Goal: Obtain resource: Obtain resource

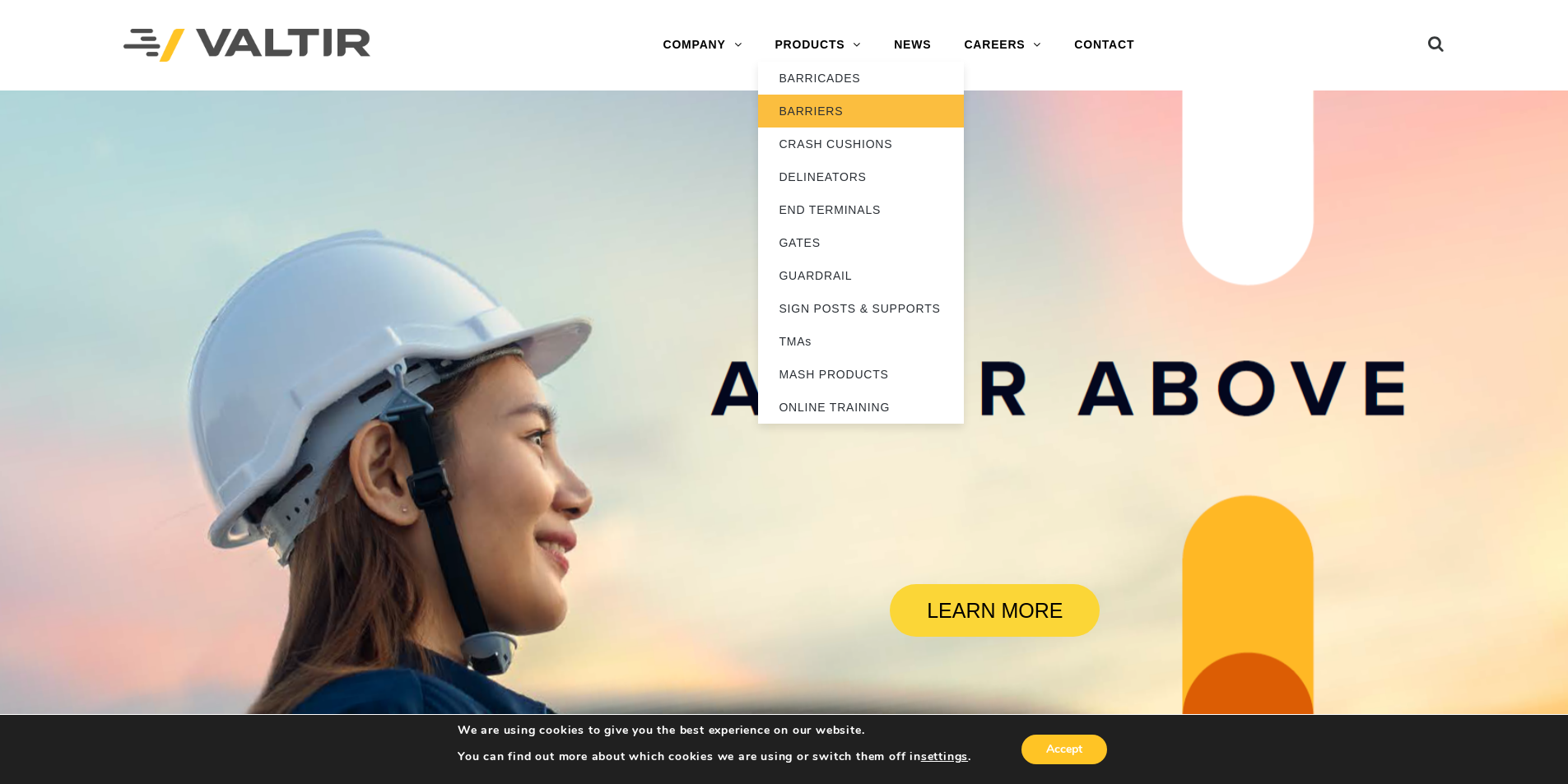
click at [814, 110] on link "BARRIERS" at bounding box center [861, 111] width 206 height 33
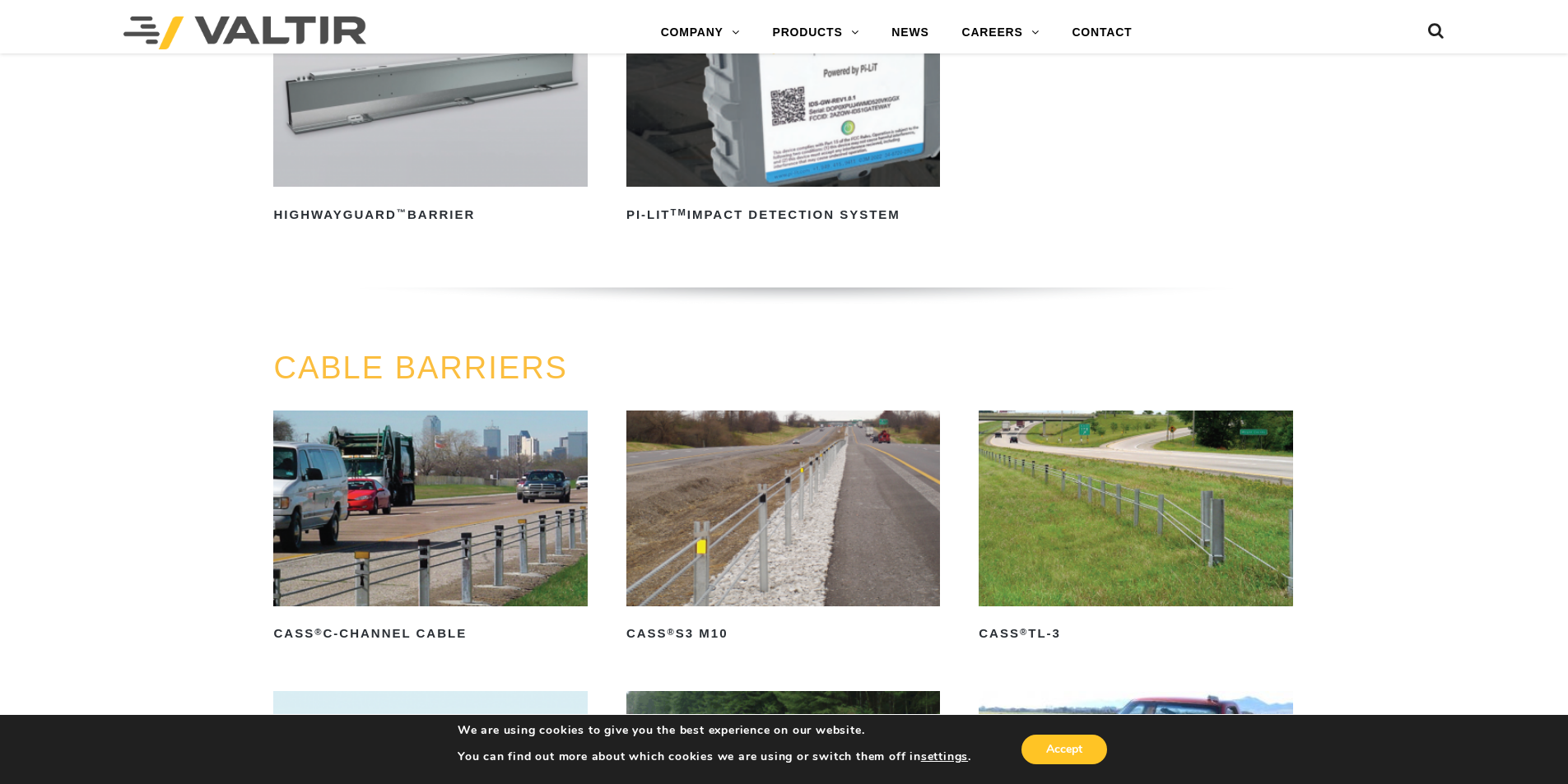
scroll to position [574, 0]
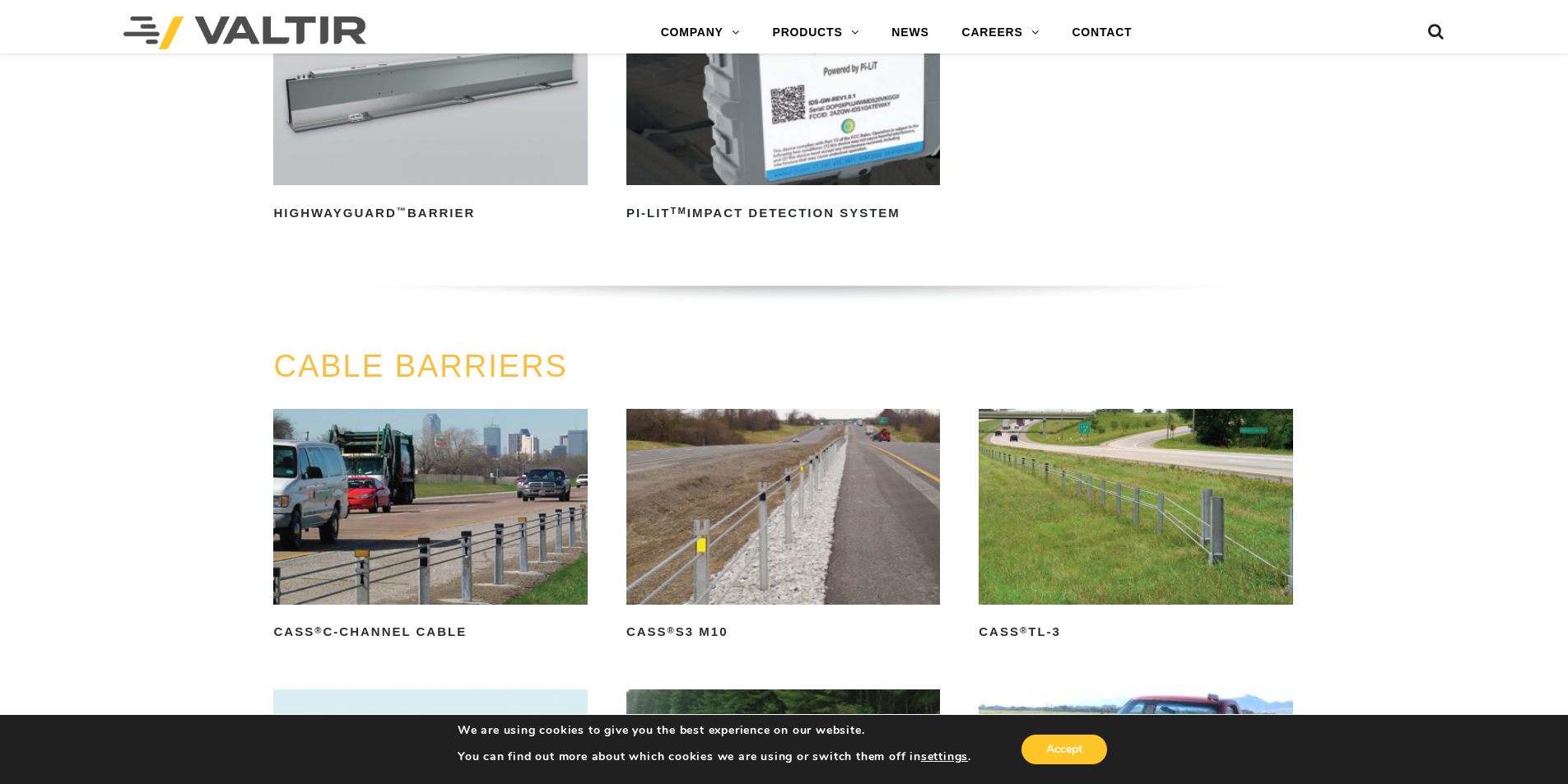
click at [1122, 511] on img at bounding box center [1135, 507] width 313 height 196
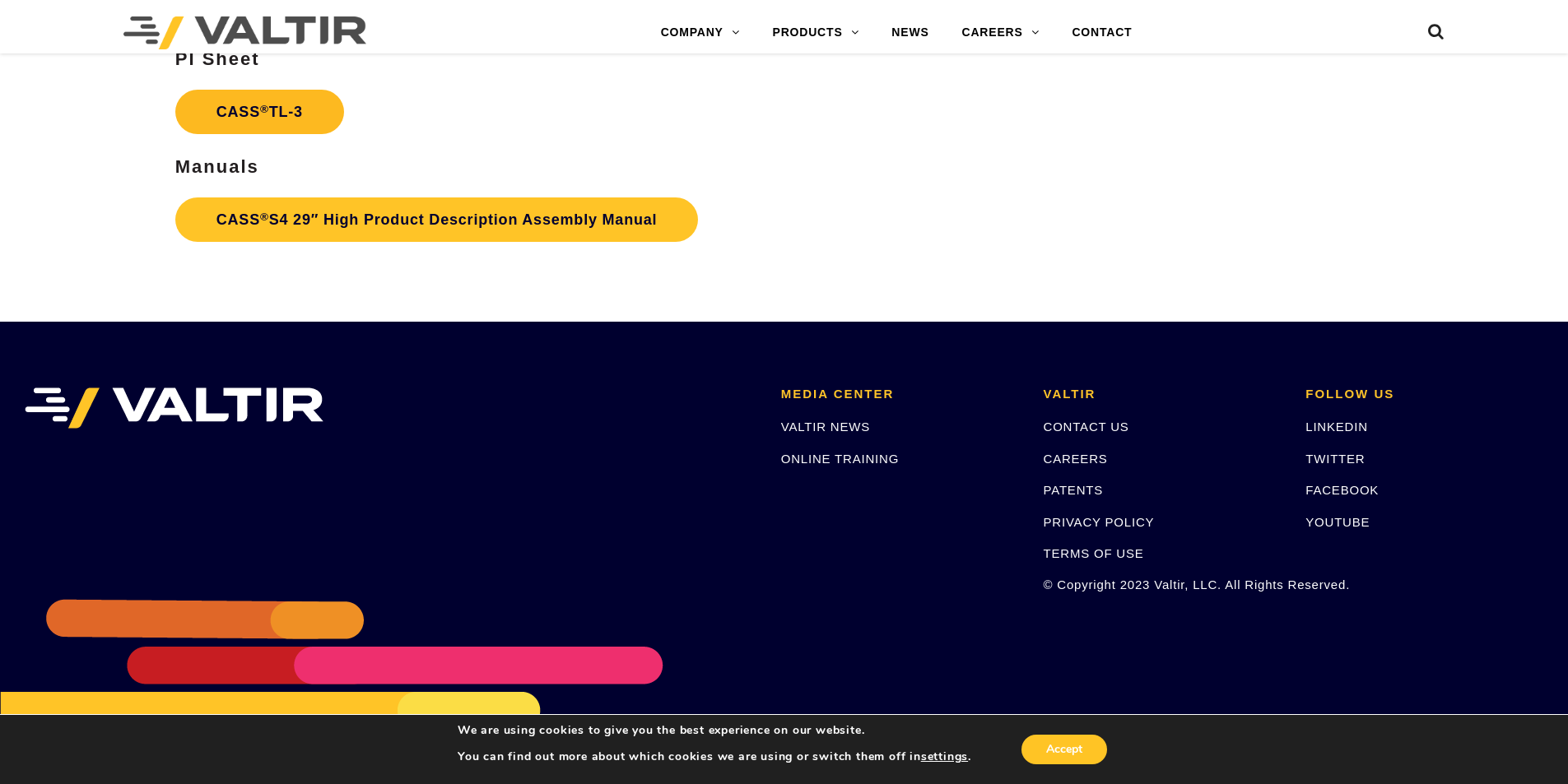
scroll to position [2797, 0]
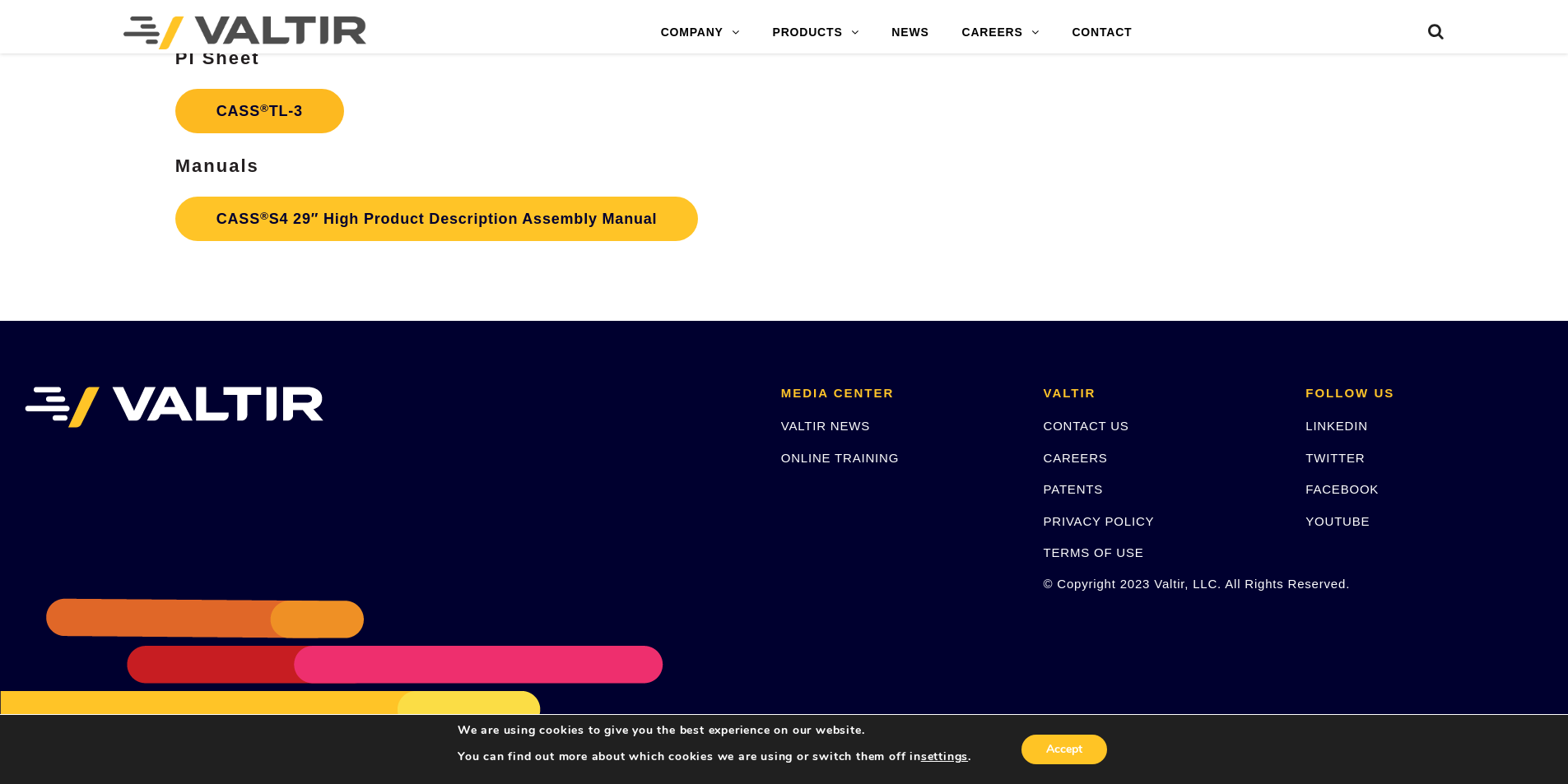
click at [288, 117] on link "CASS ® TL-3" at bounding box center [260, 111] width 169 height 45
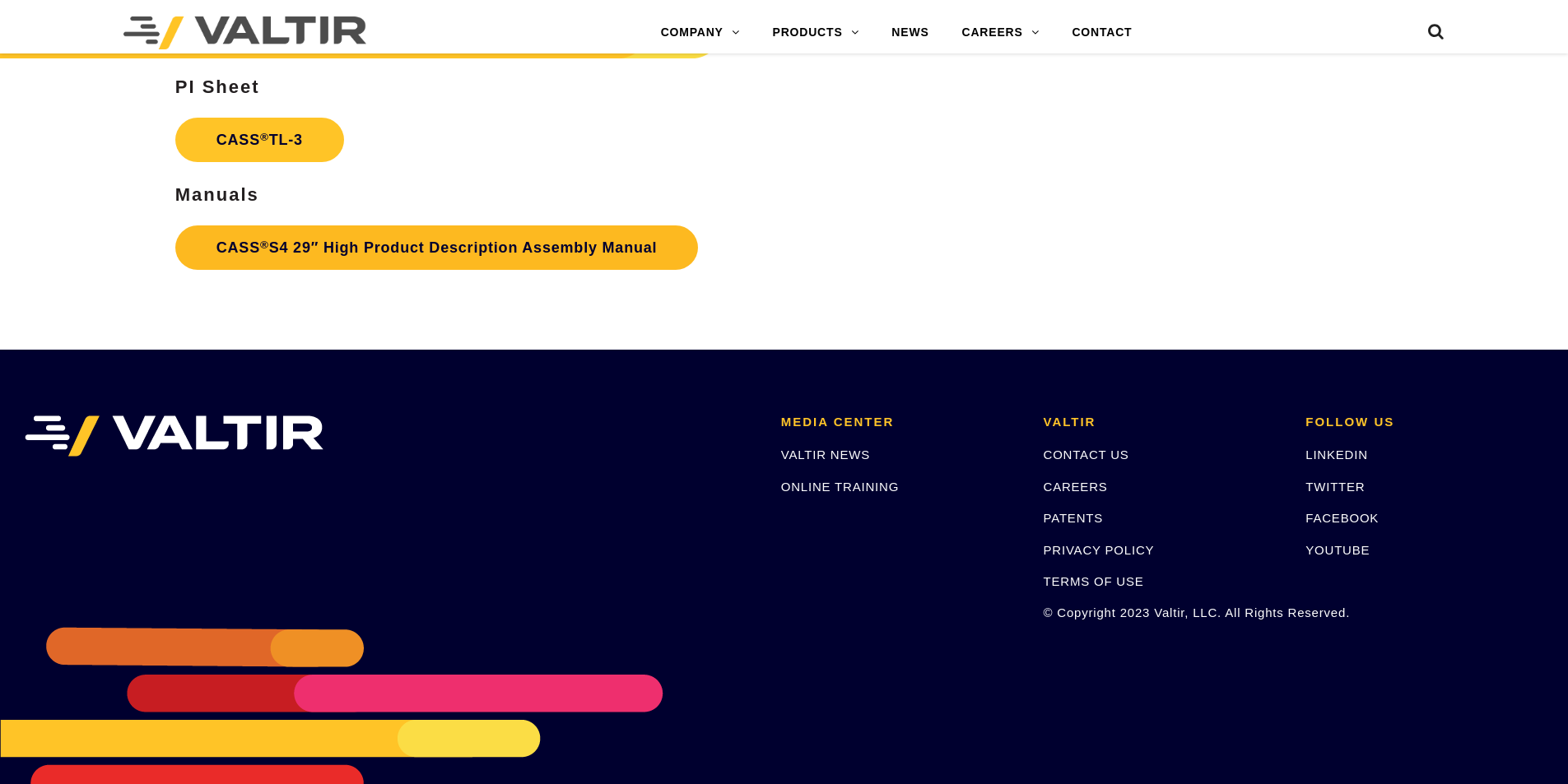
scroll to position [2797, 0]
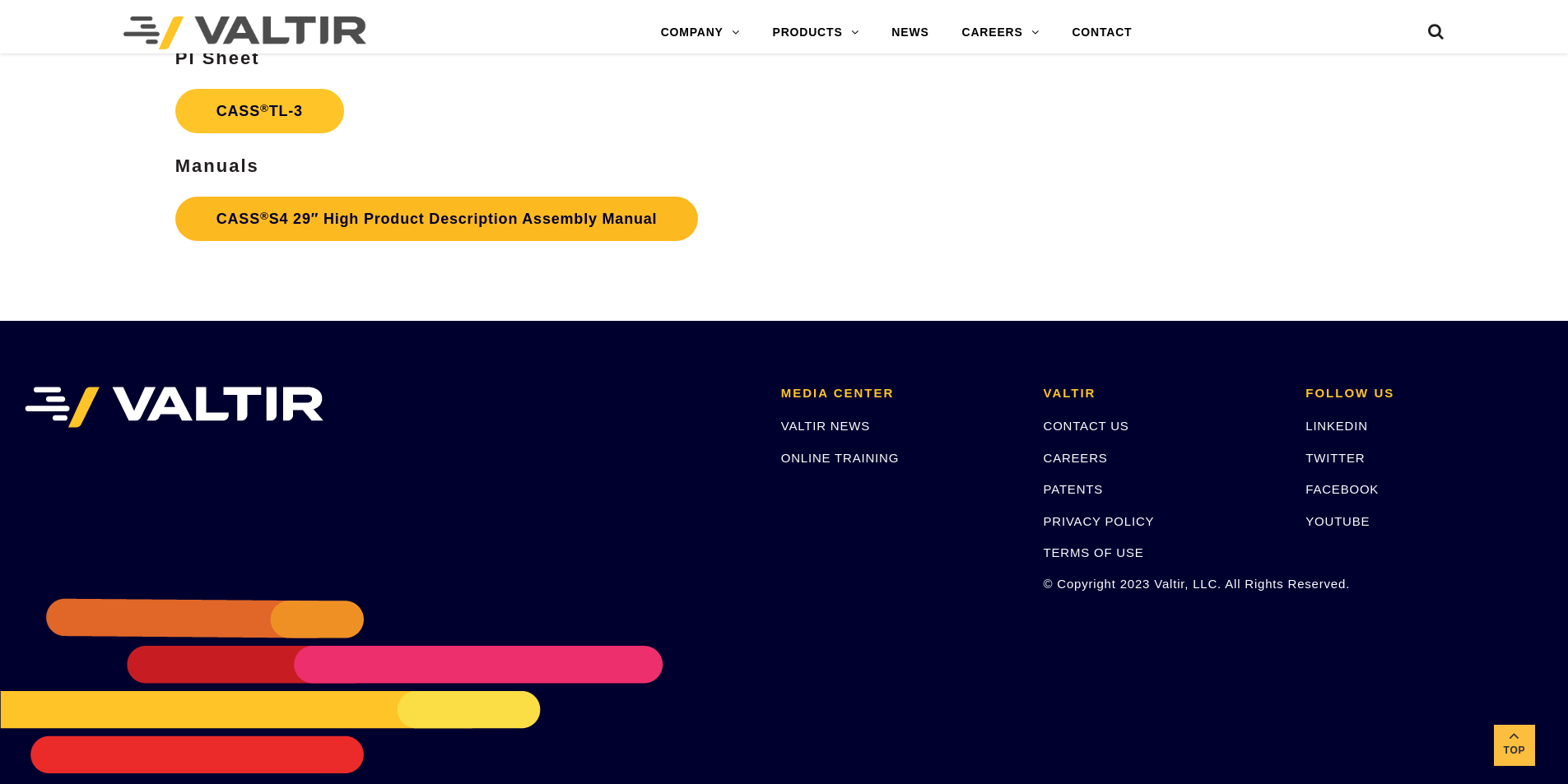
click at [411, 229] on link "CASS ® S4 29″ High Product Description Assembly Manual" at bounding box center [438, 219] width 524 height 45
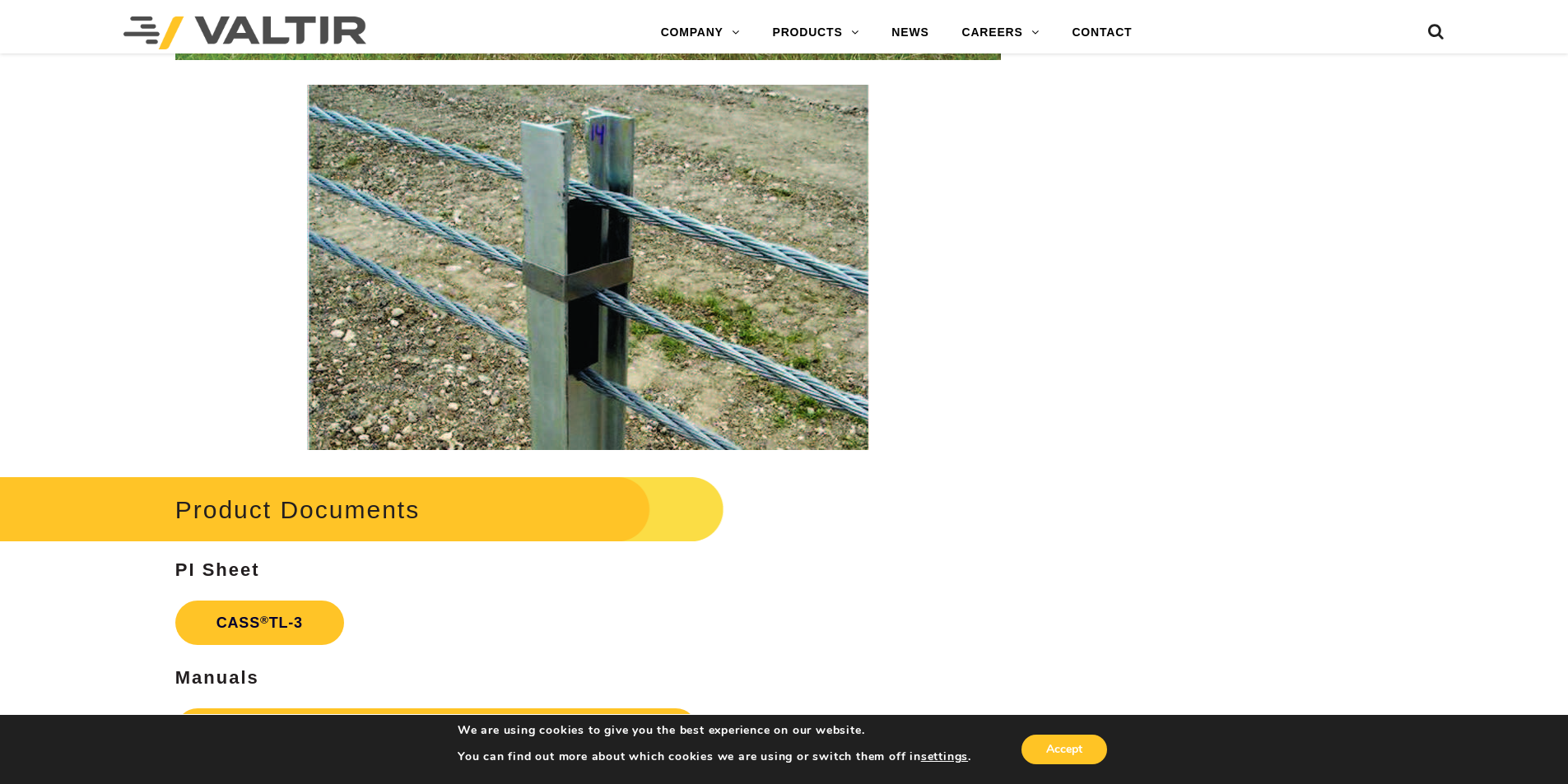
scroll to position [2555, 0]
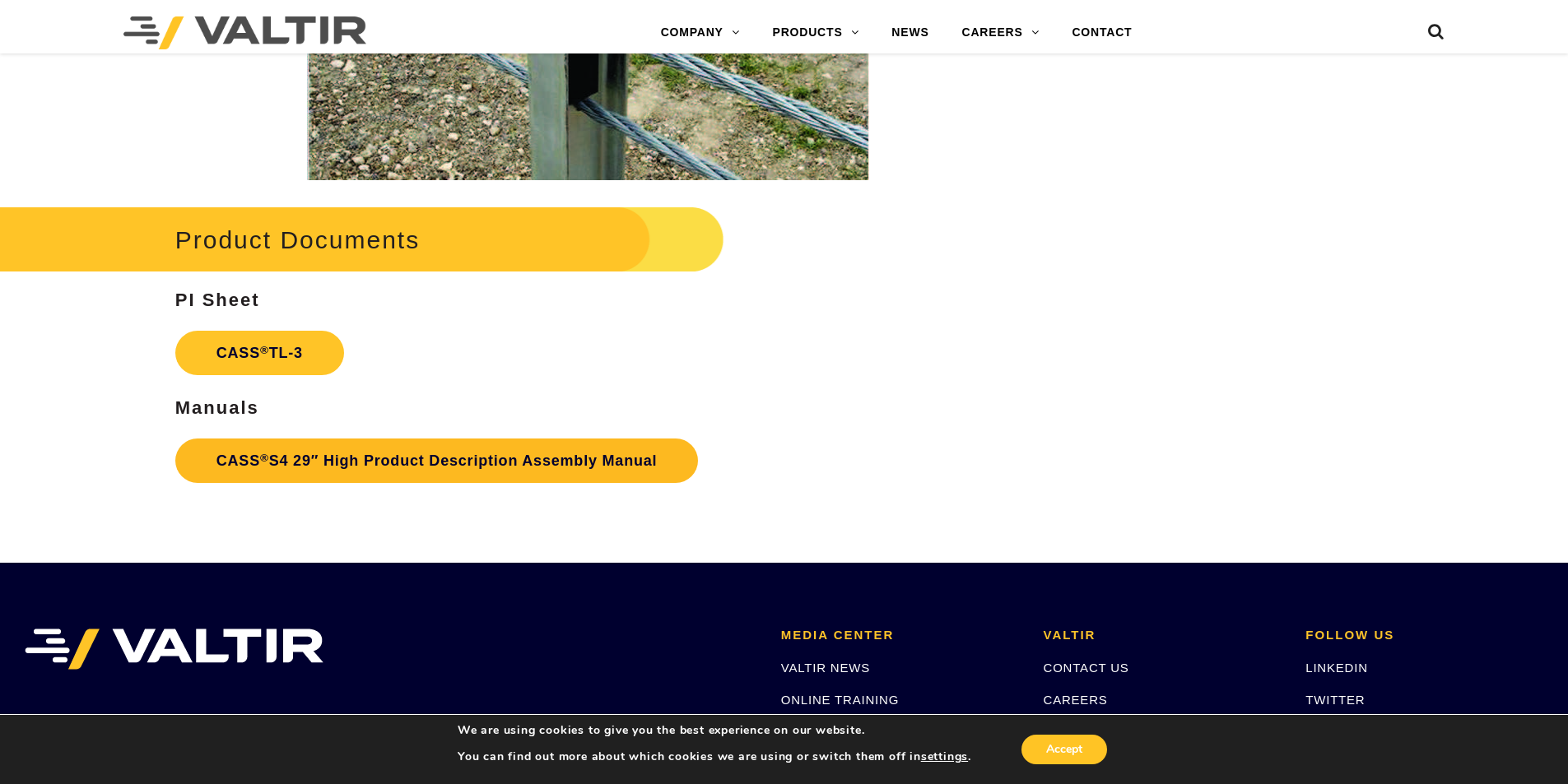
click at [491, 463] on link "CASS ® S4 29″ High Product Description Assembly Manual" at bounding box center [438, 461] width 524 height 45
